Goal: Task Accomplishment & Management: Manage account settings

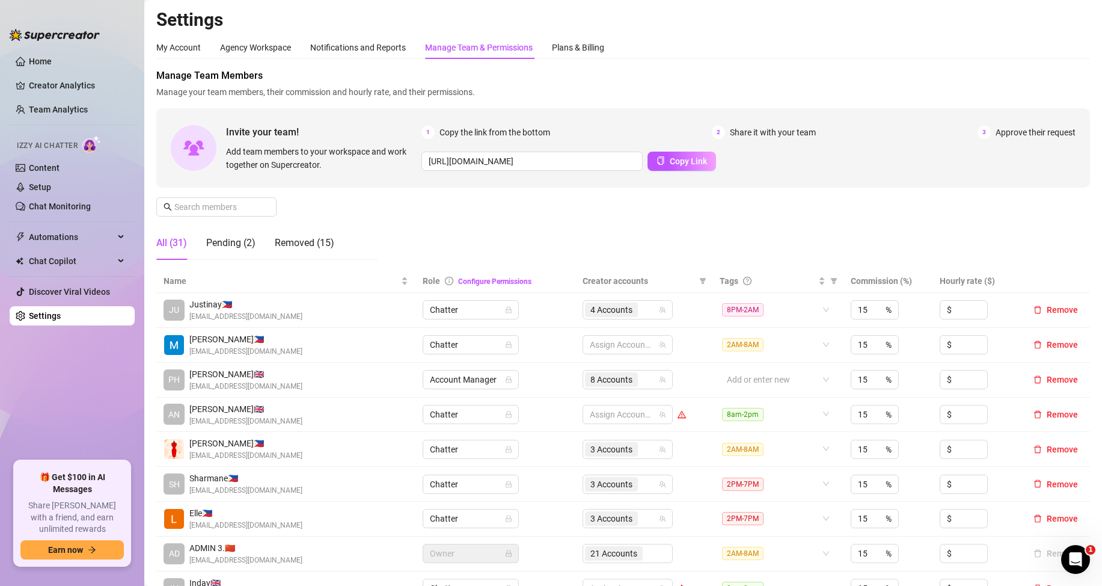
scroll to position [178, 0]
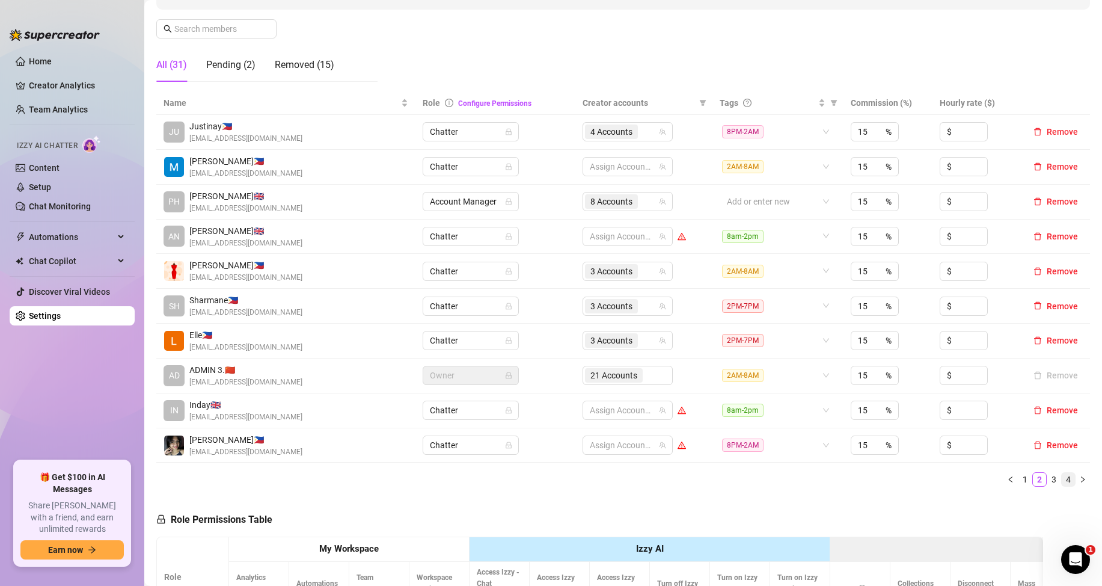
click at [1062, 477] on link "4" at bounding box center [1068, 479] width 13 height 13
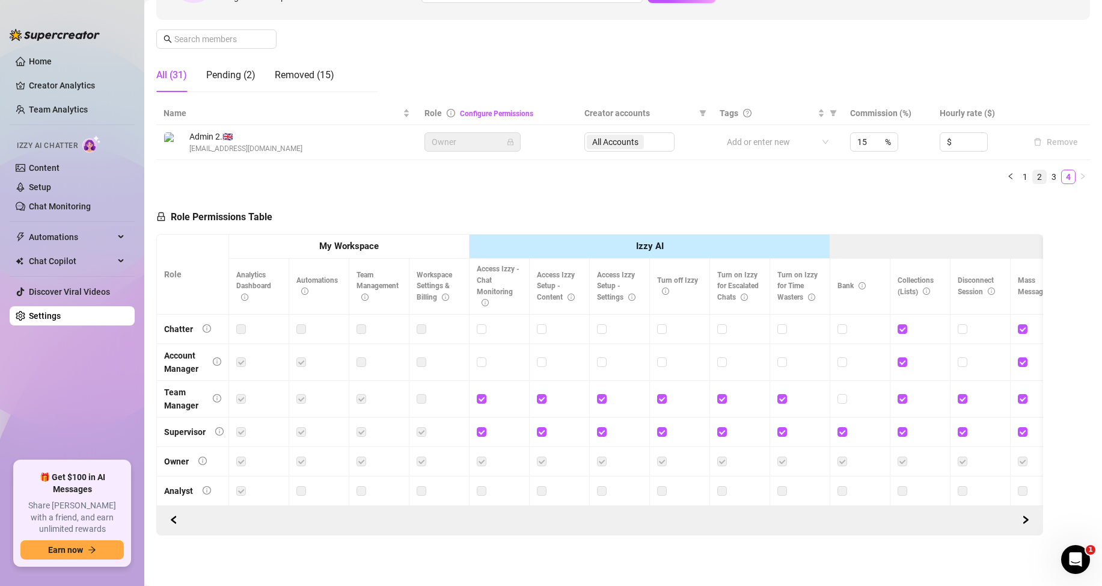
click at [1033, 170] on link "2" at bounding box center [1039, 176] width 13 height 13
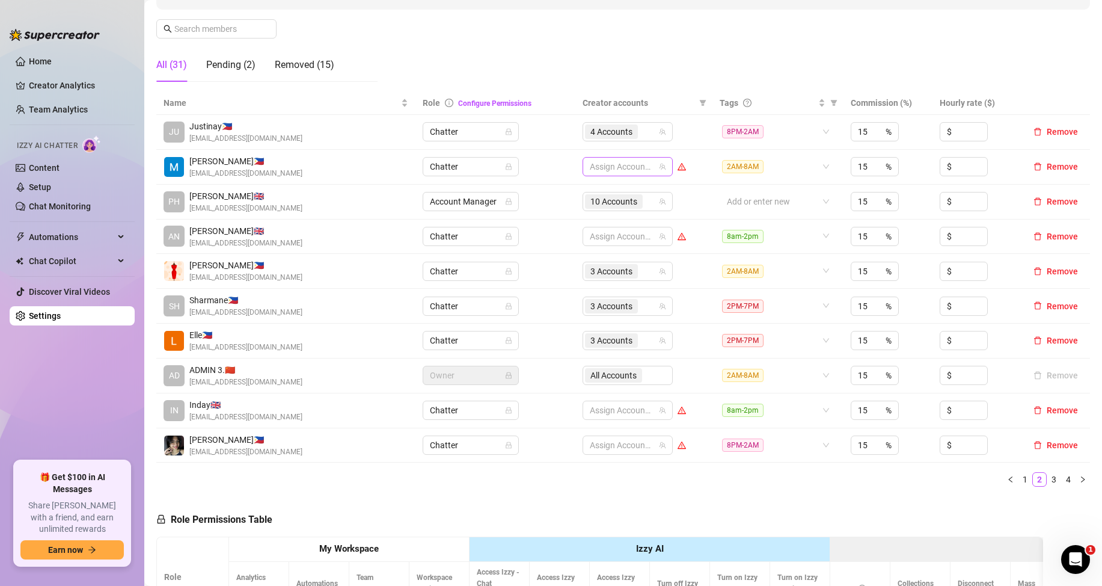
click at [634, 171] on div at bounding box center [621, 166] width 73 height 17
type input "ja"
click at [601, 189] on span "Select tree node" at bounding box center [603, 192] width 10 height 10
type input "jad"
click at [604, 206] on span "Select tree node" at bounding box center [603, 209] width 10 height 10
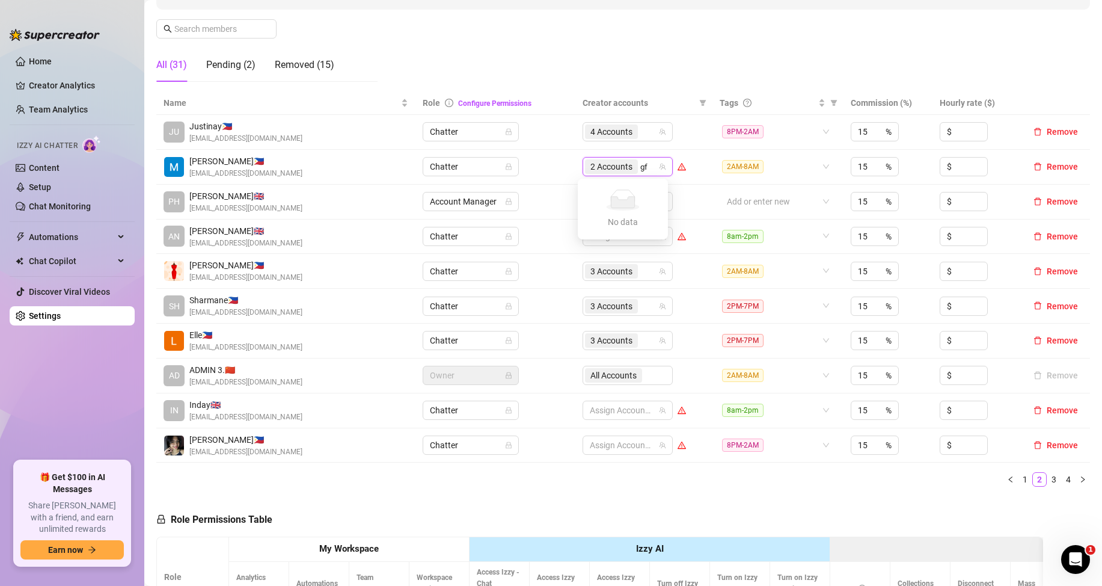
type input "g"
click at [641, 165] on div "2 Accounts" at bounding box center [621, 166] width 73 height 17
type input "[PERSON_NAME]"
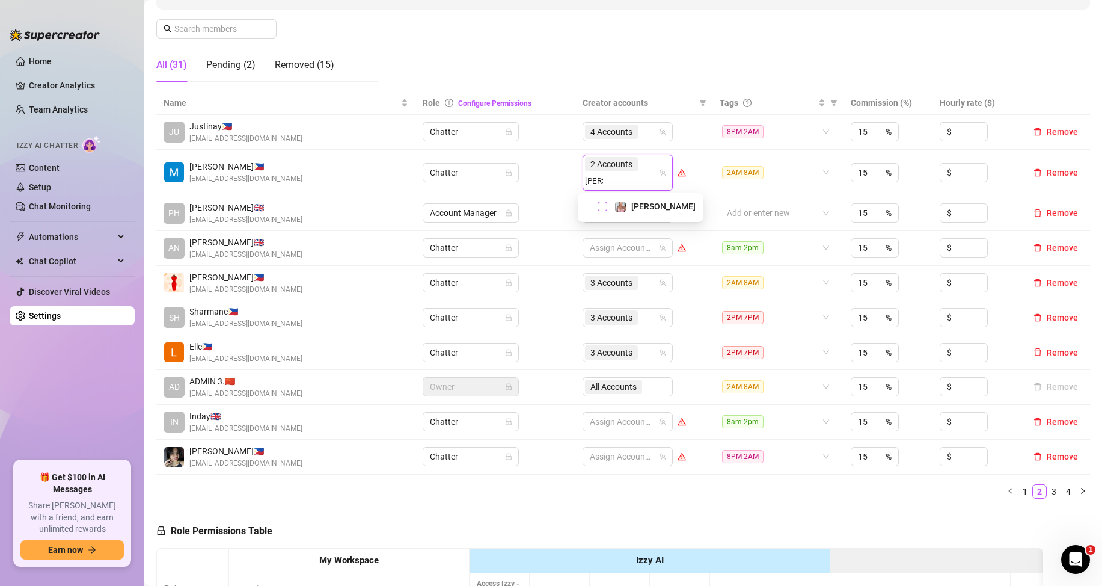
drag, startPoint x: 611, startPoint y: 206, endPoint x: 601, endPoint y: 205, distance: 9.6
click at [601, 205] on div "[PERSON_NAME]" at bounding box center [641, 206] width 120 height 14
click at [601, 205] on span "Select tree node" at bounding box center [603, 206] width 10 height 10
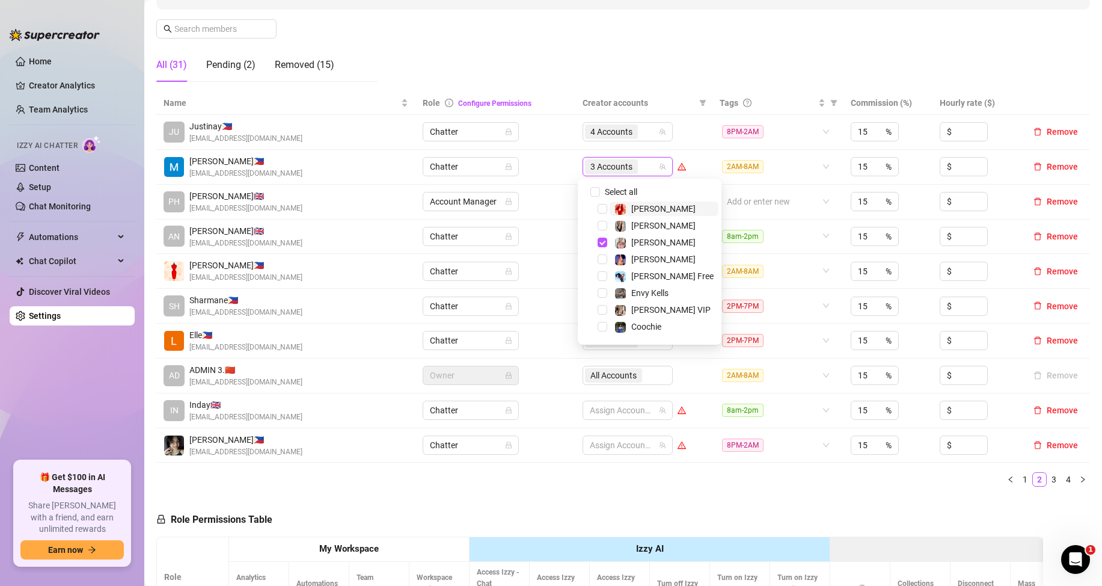
click at [639, 166] on div "3 Accounts" at bounding box center [621, 166] width 73 height 17
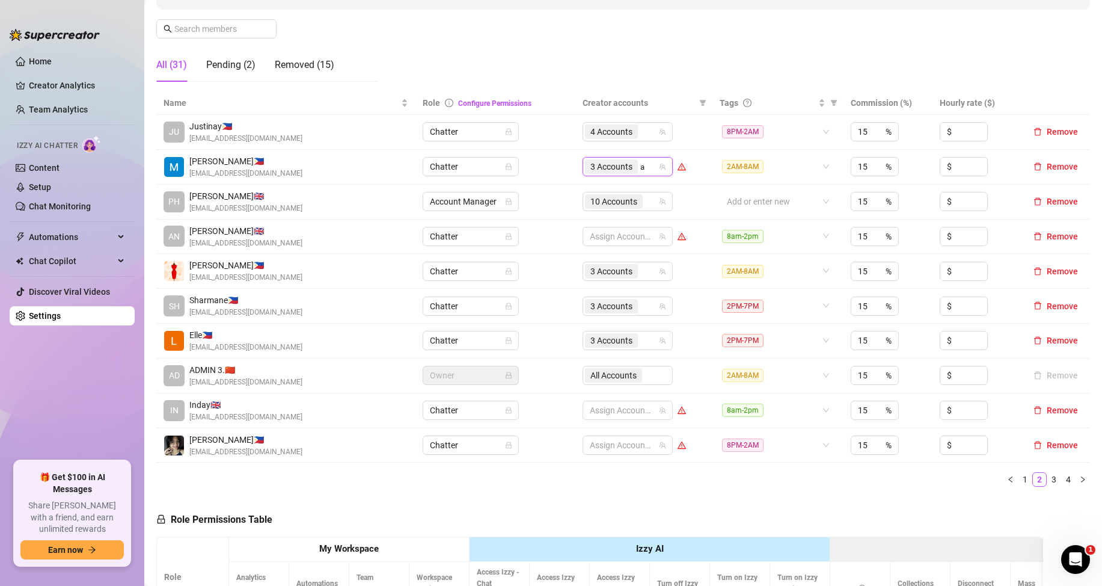
type input "an"
click at [599, 211] on span "Select tree node" at bounding box center [603, 209] width 10 height 10
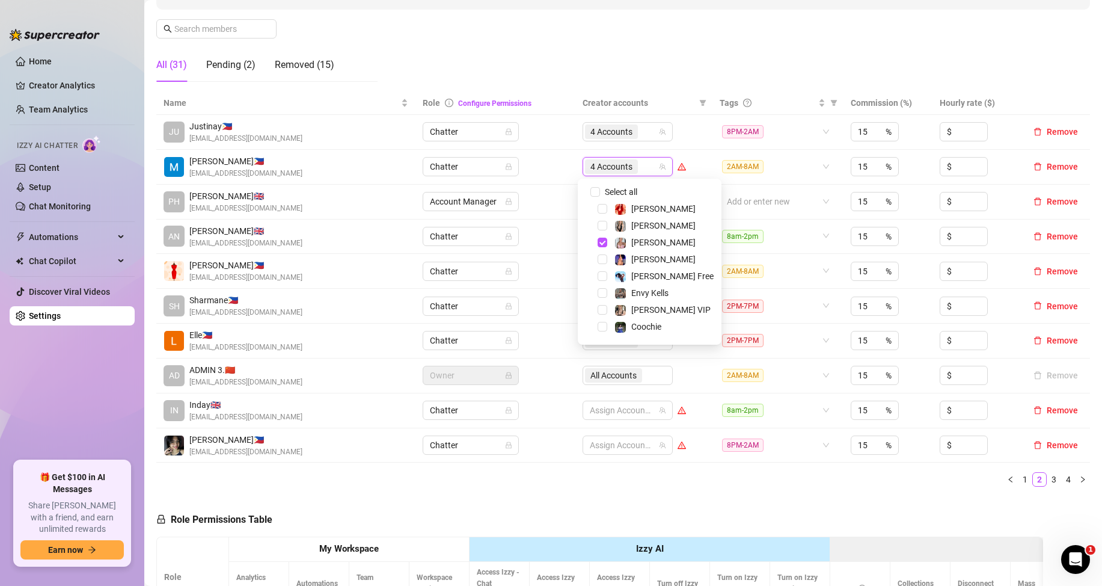
click at [789, 487] on div "Name Role Configure Permissions Creator accounts Tags Commission (%) Hourly rat…" at bounding box center [623, 293] width 934 height 405
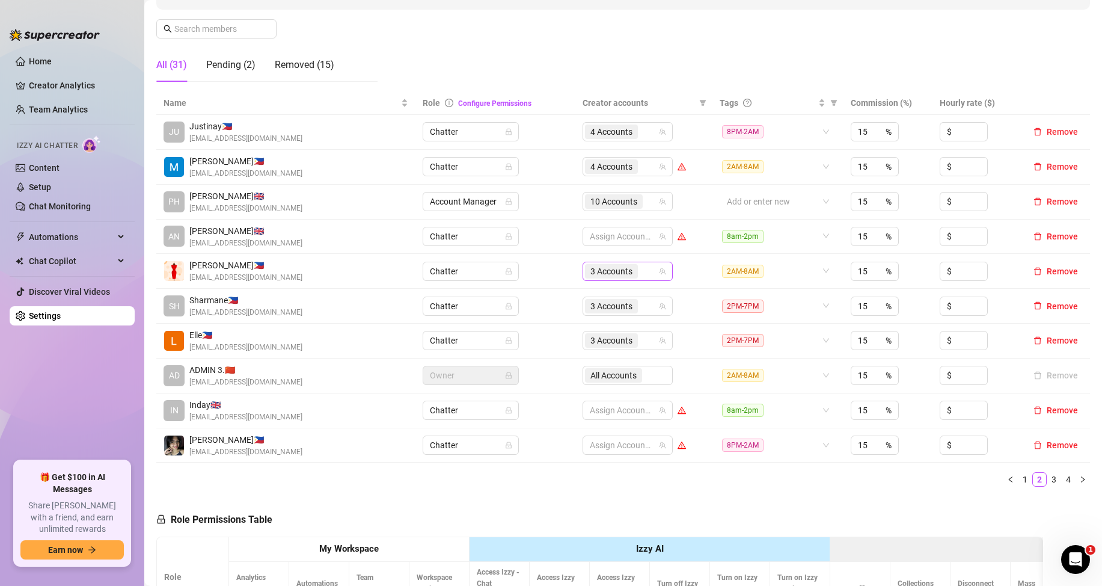
click at [640, 269] on input "search" at bounding box center [641, 271] width 2 height 14
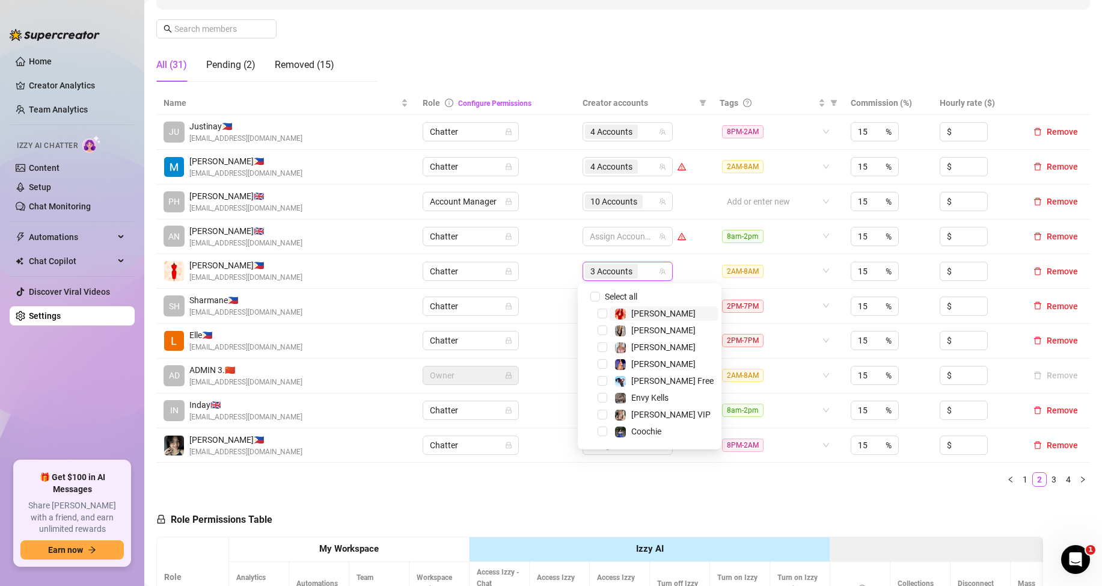
type input "f"
click at [602, 394] on span "Select tree node" at bounding box center [603, 398] width 10 height 10
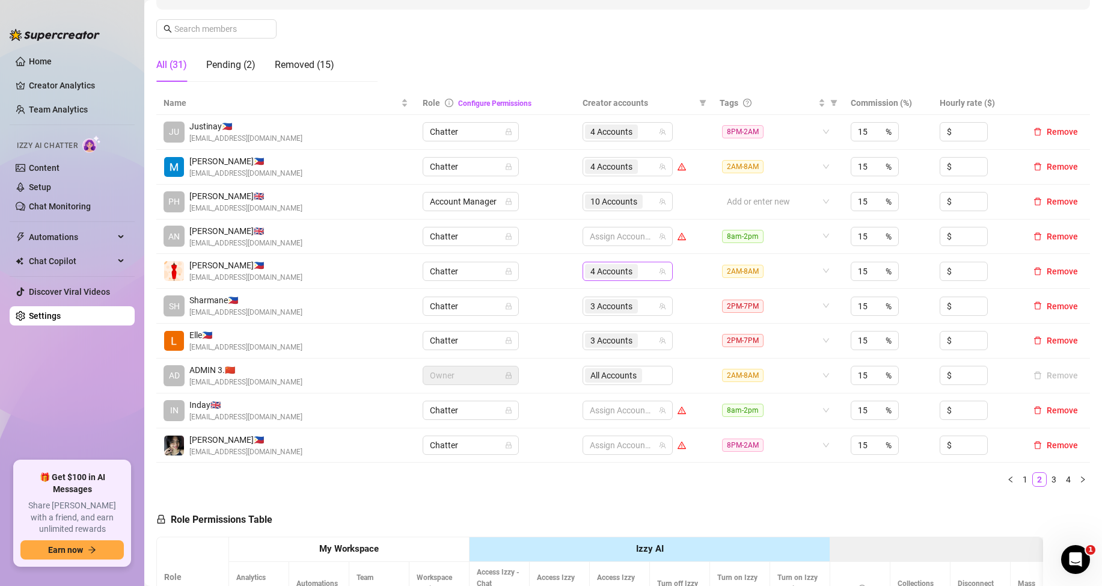
click at [643, 275] on div "4 Accounts" at bounding box center [621, 271] width 73 height 17
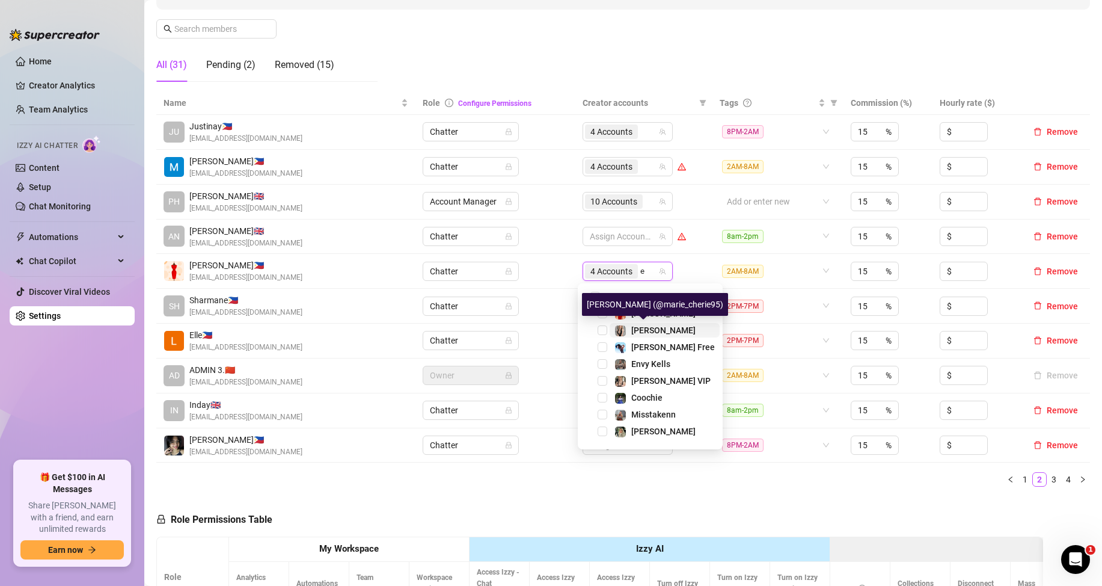
type input "en"
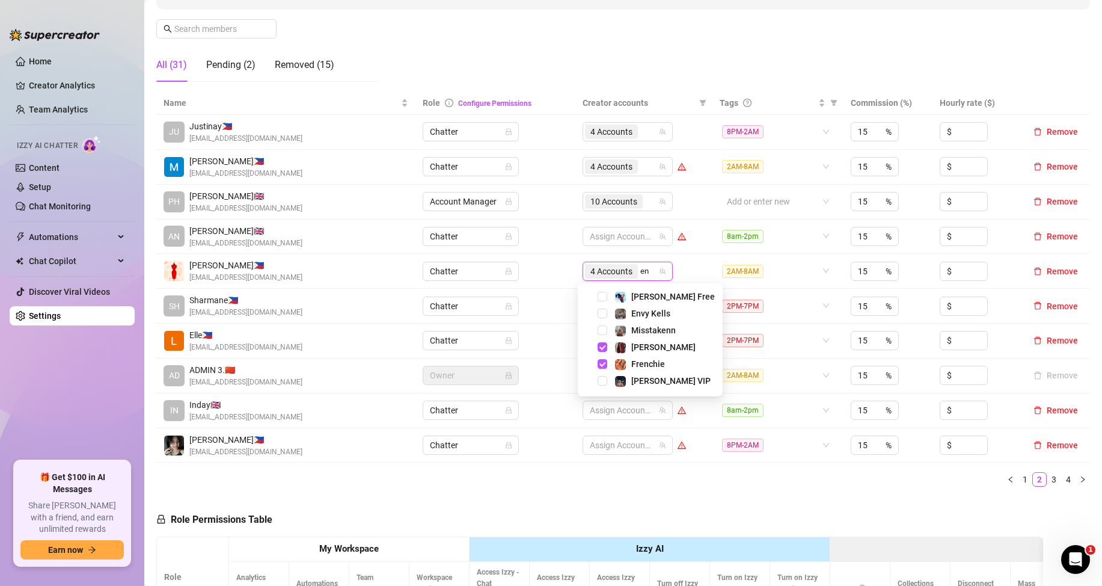
click at [598, 312] on span "Select tree node" at bounding box center [603, 313] width 10 height 10
